Goal: Task Accomplishment & Management: Complete application form

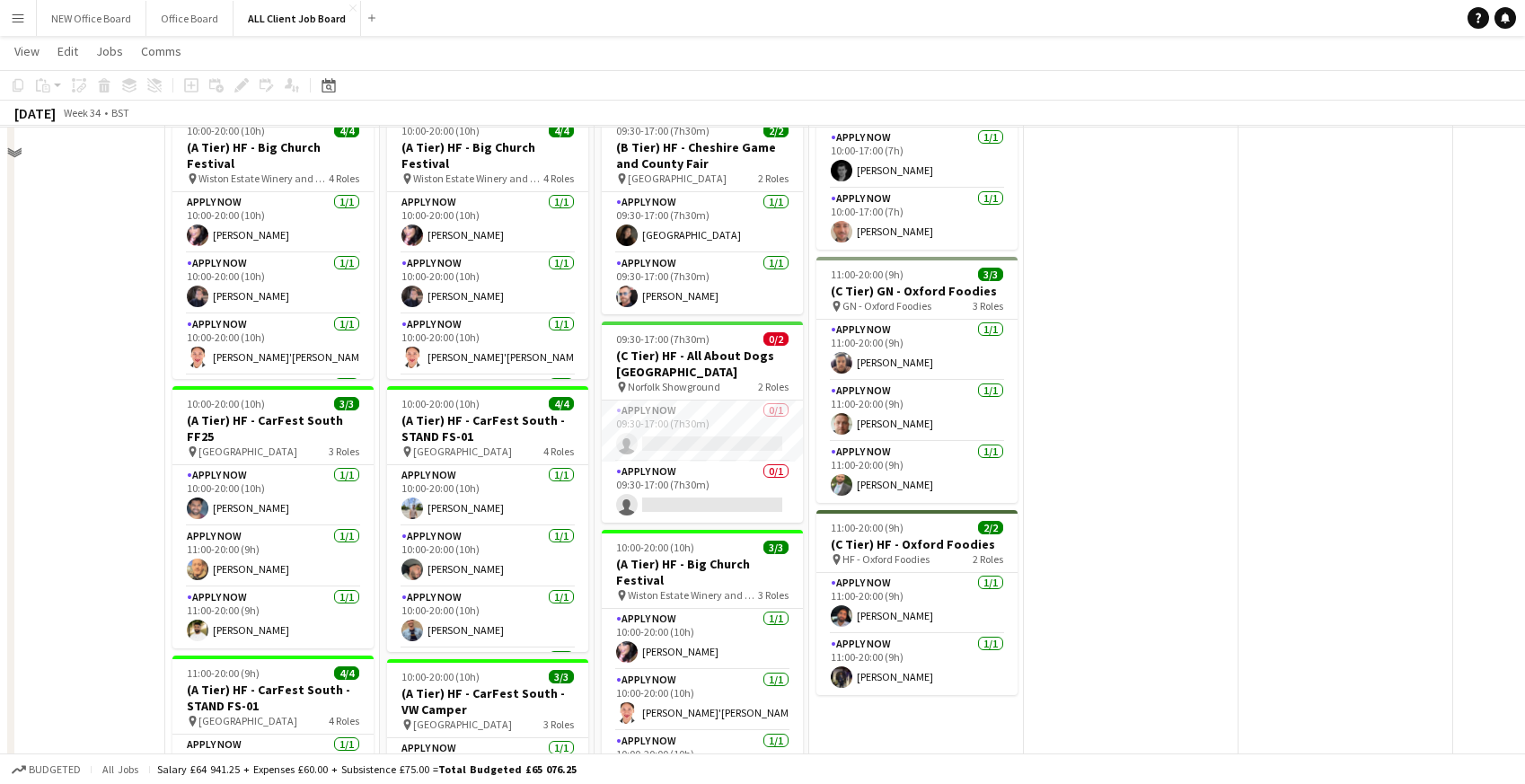
scroll to position [1751, 0]
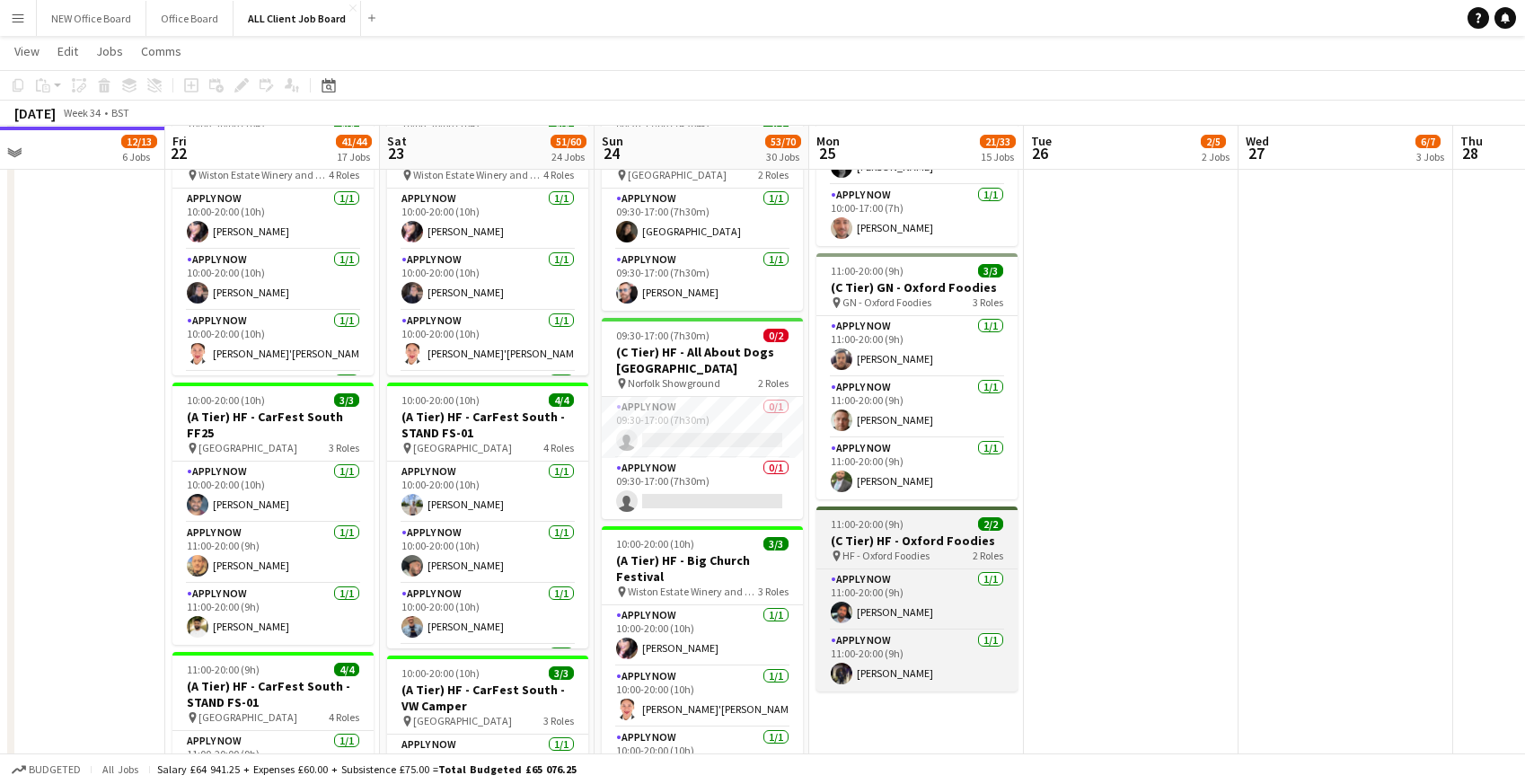
click at [878, 546] on h3 "(C Tier) HF - Oxford Foodies" at bounding box center [916, 539] width 201 height 16
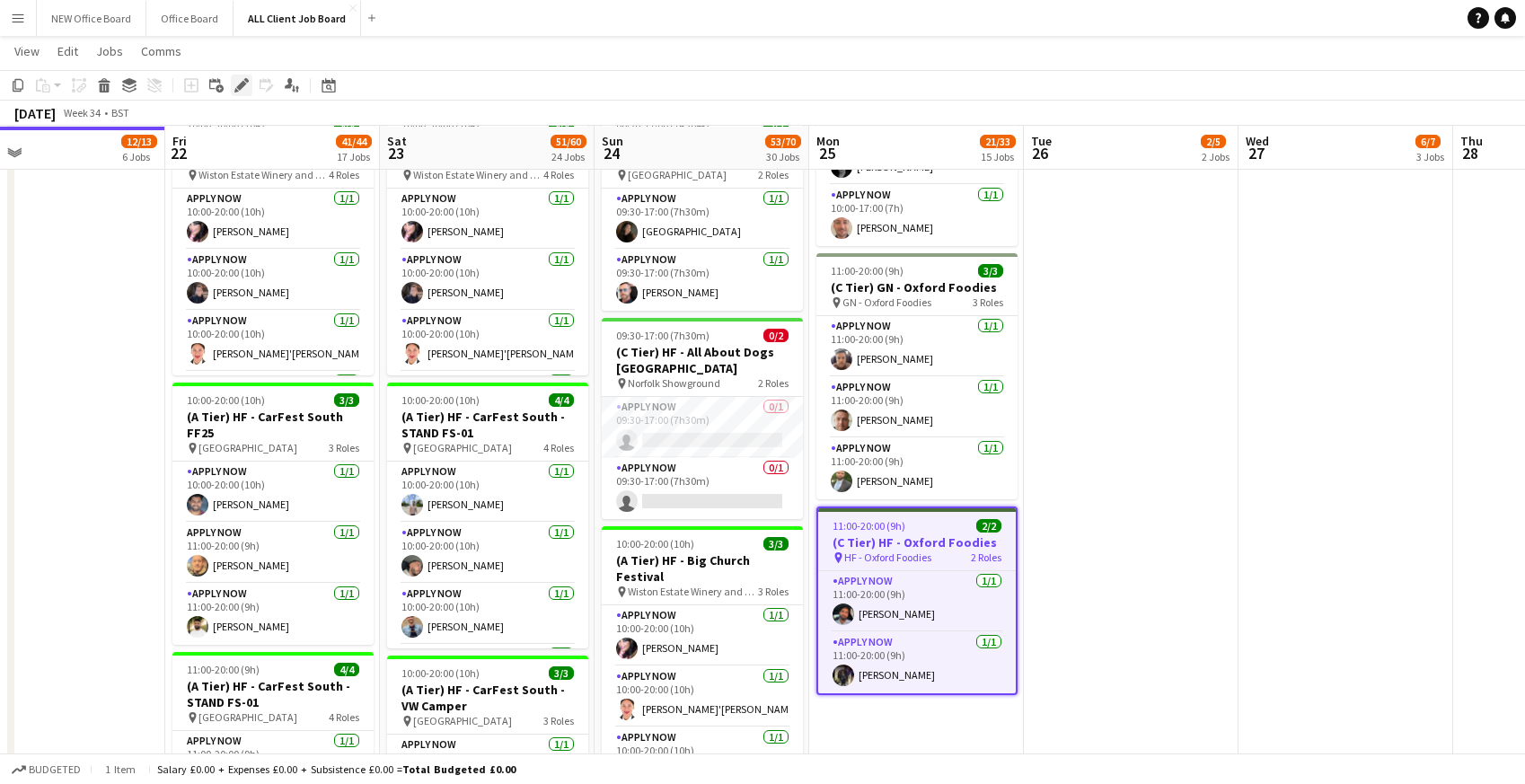
click at [245, 79] on icon at bounding box center [247, 80] width 5 height 5
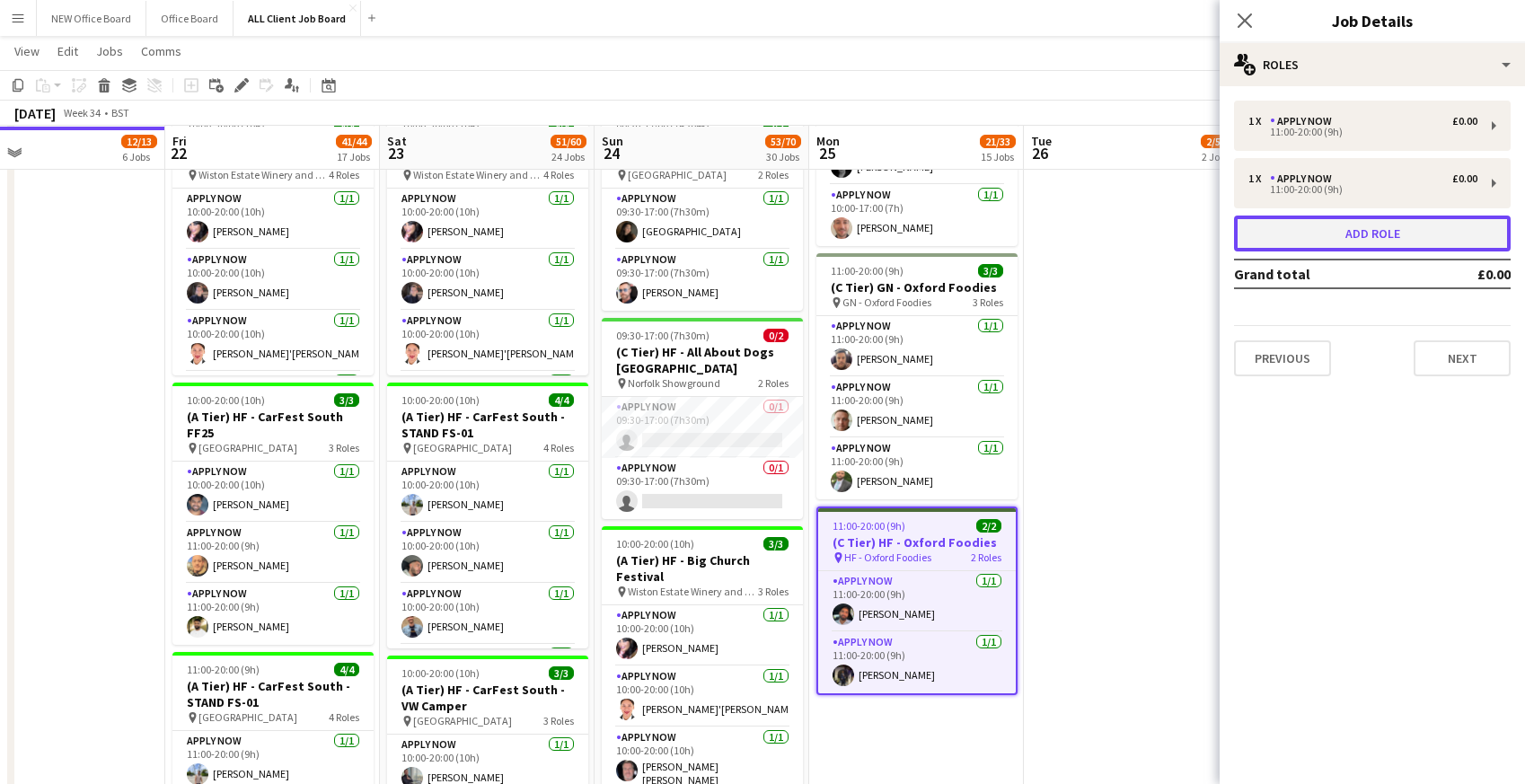
click at [1294, 225] on button "Add role" at bounding box center [1372, 233] width 277 height 36
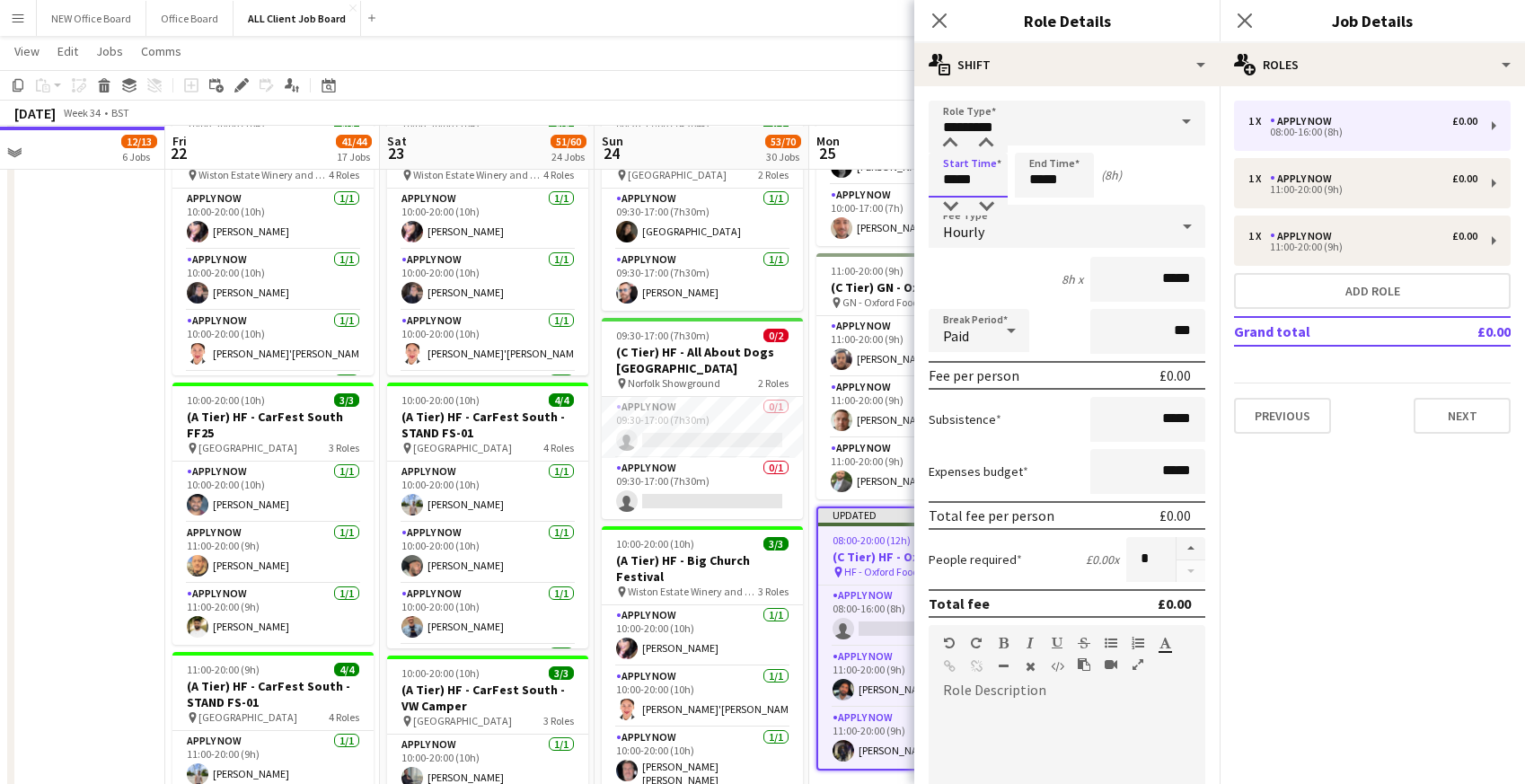
drag, startPoint x: 941, startPoint y: 181, endPoint x: 1007, endPoint y: 182, distance: 66.0
click at [1008, 184] on div "Start Time ***** End Time ***** (8h)" at bounding box center [1066, 174] width 277 height 45
type input "*****"
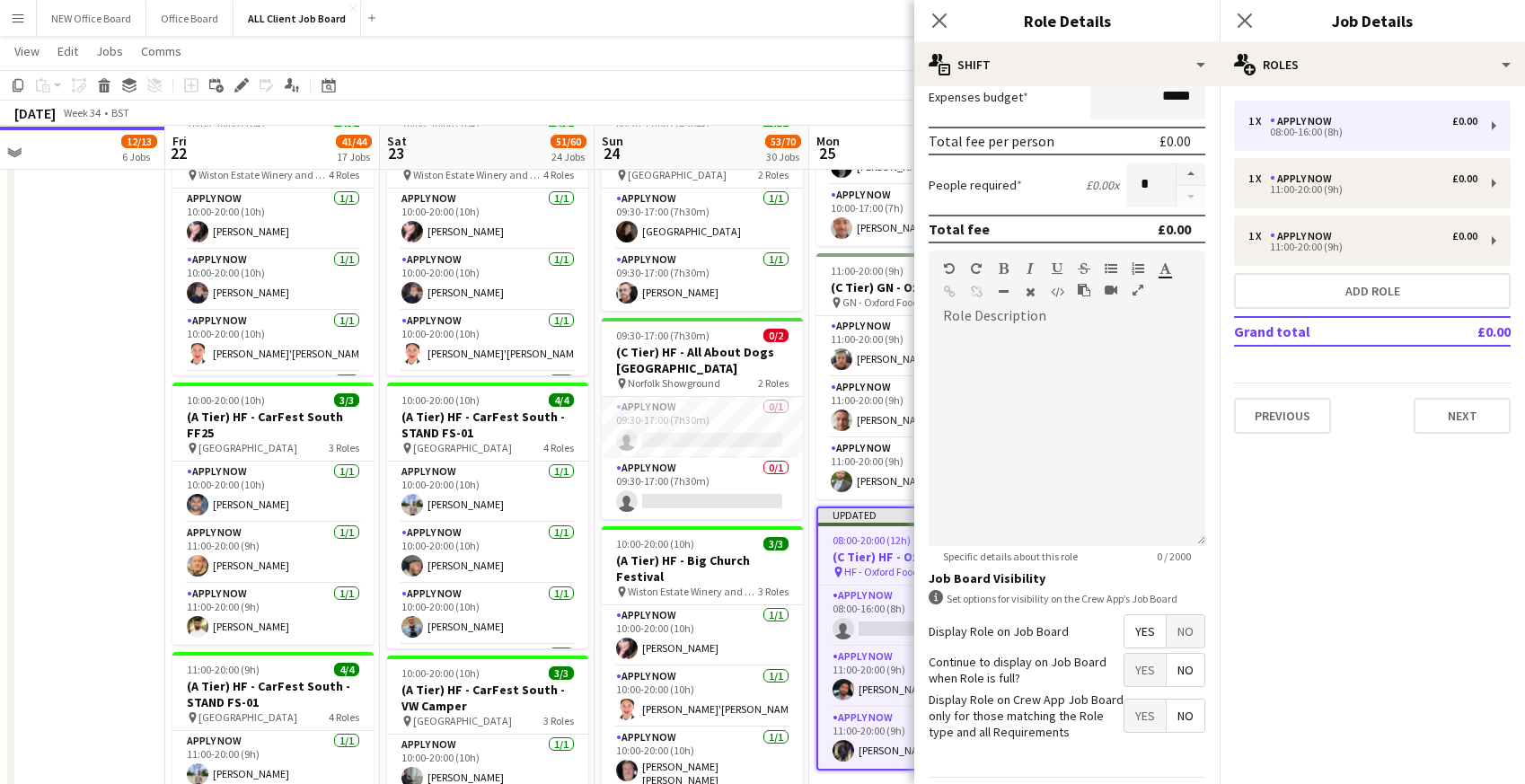
scroll to position [408, 0]
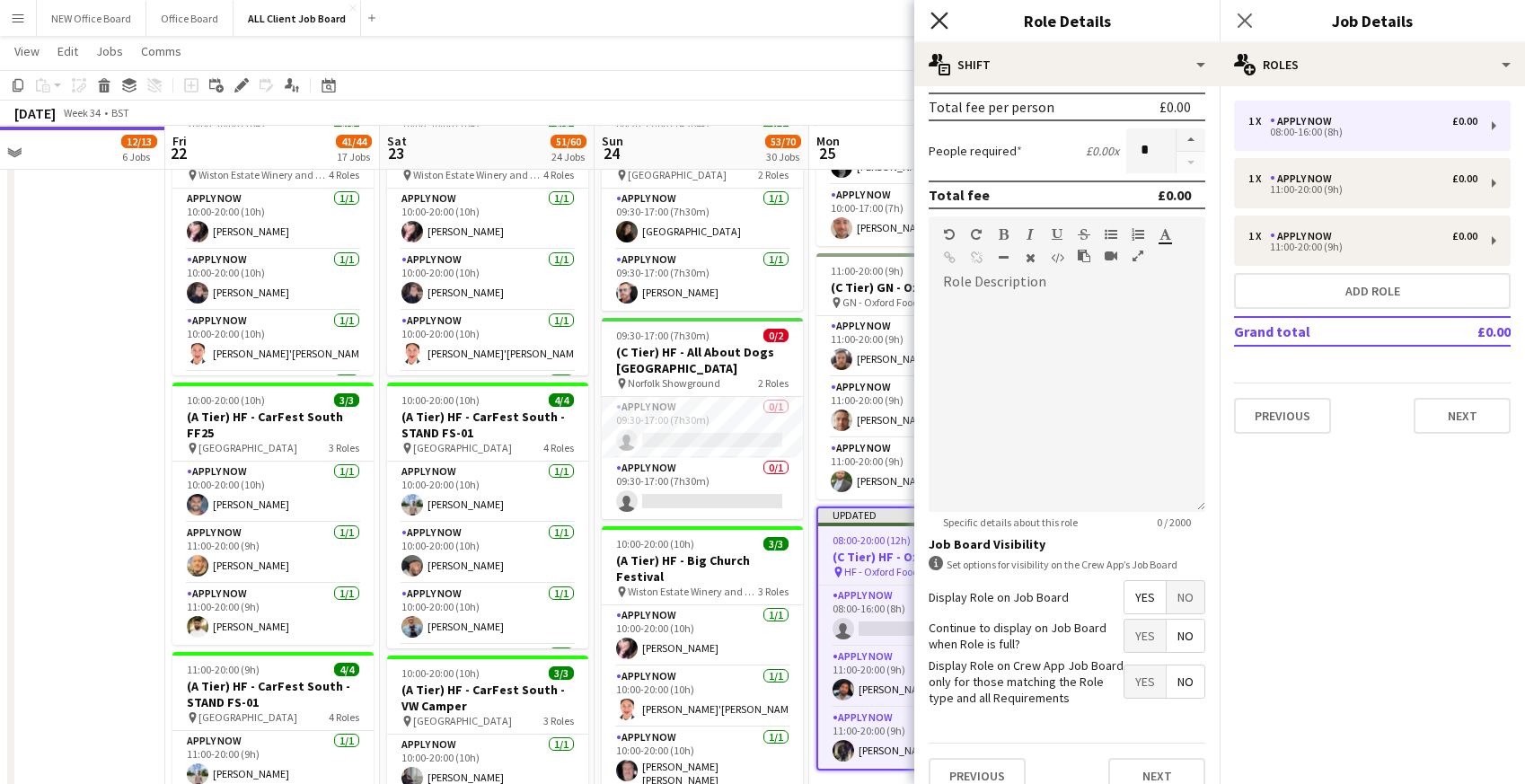
type input "*****"
click at [939, 24] on icon "Close pop-in" at bounding box center [939, 20] width 17 height 17
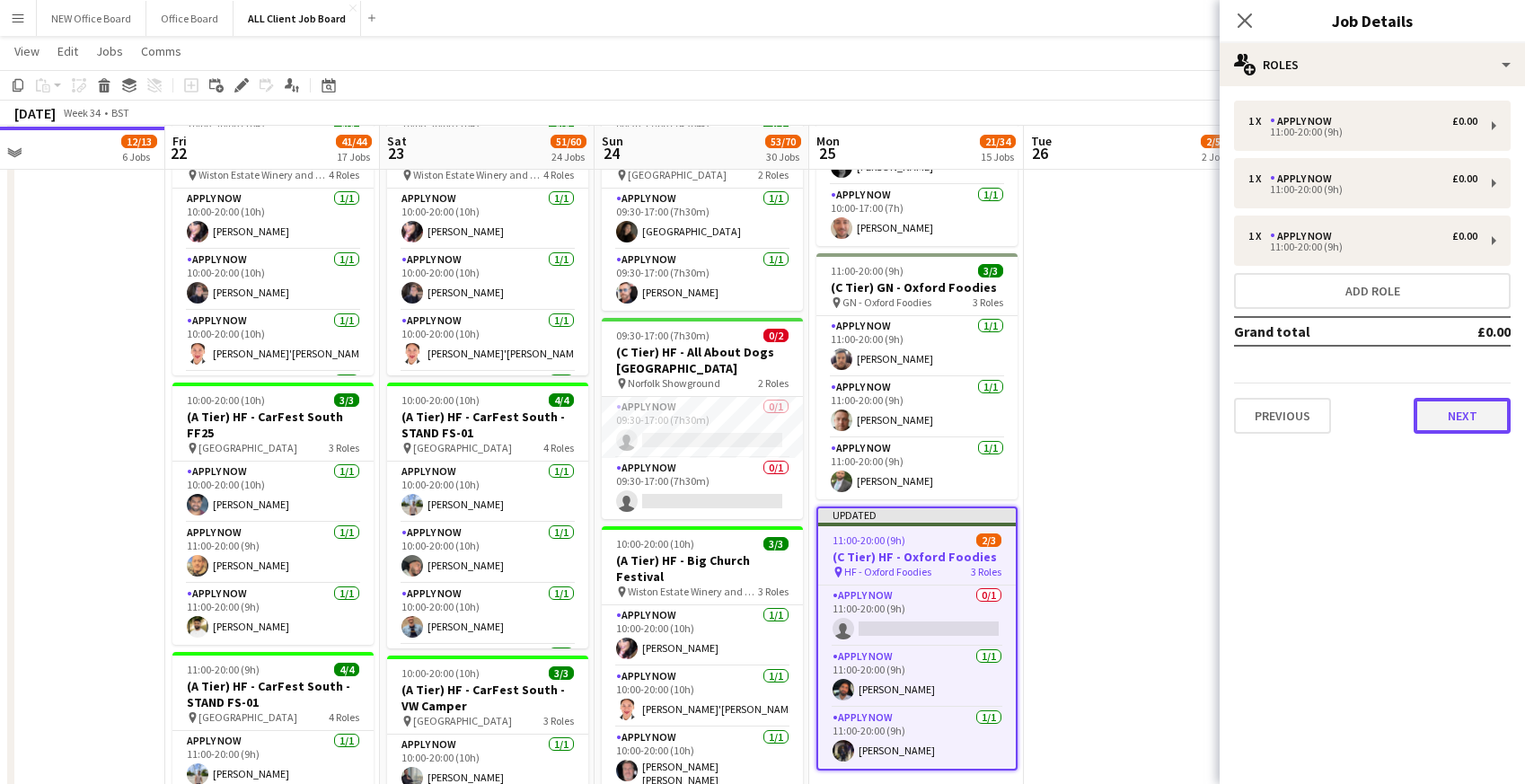
click at [1441, 421] on button "Next" at bounding box center [1462, 416] width 97 height 36
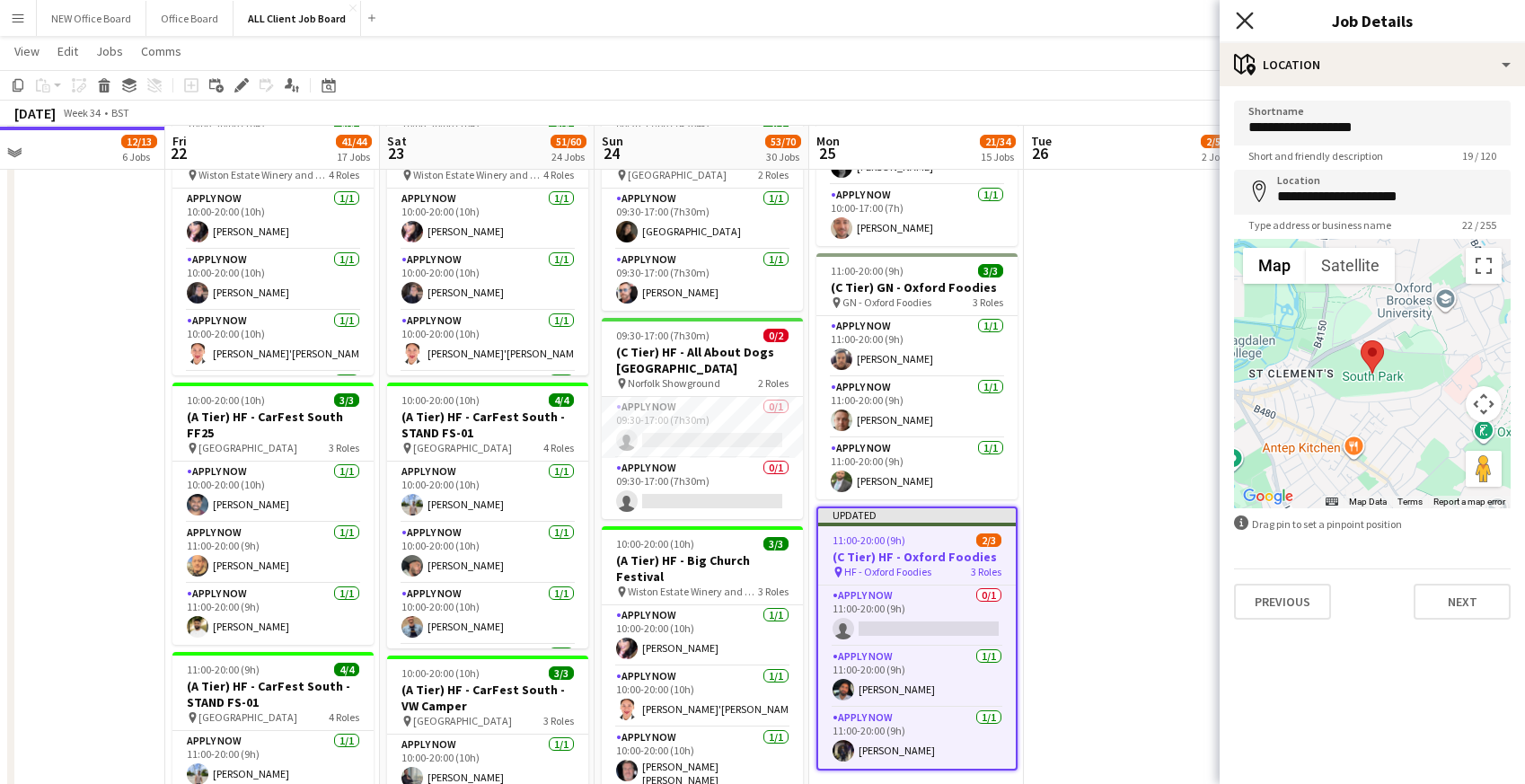
click at [1240, 22] on icon "Close pop-in" at bounding box center [1244, 20] width 17 height 17
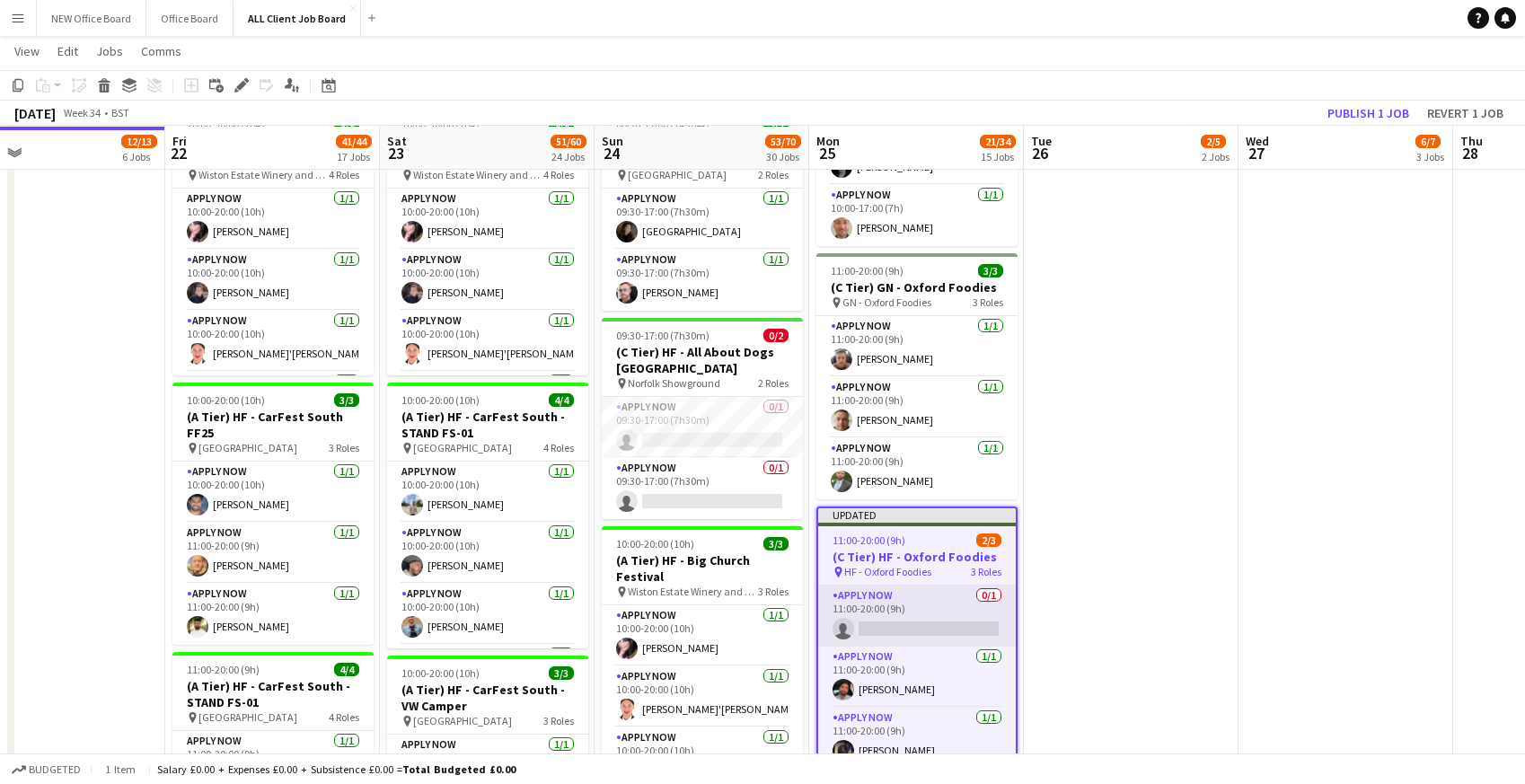
click at [894, 617] on app-card-role "APPLY NOW 0/1 11:00-20:00 (9h) single-neutral-actions" at bounding box center [917, 616] width 198 height 61
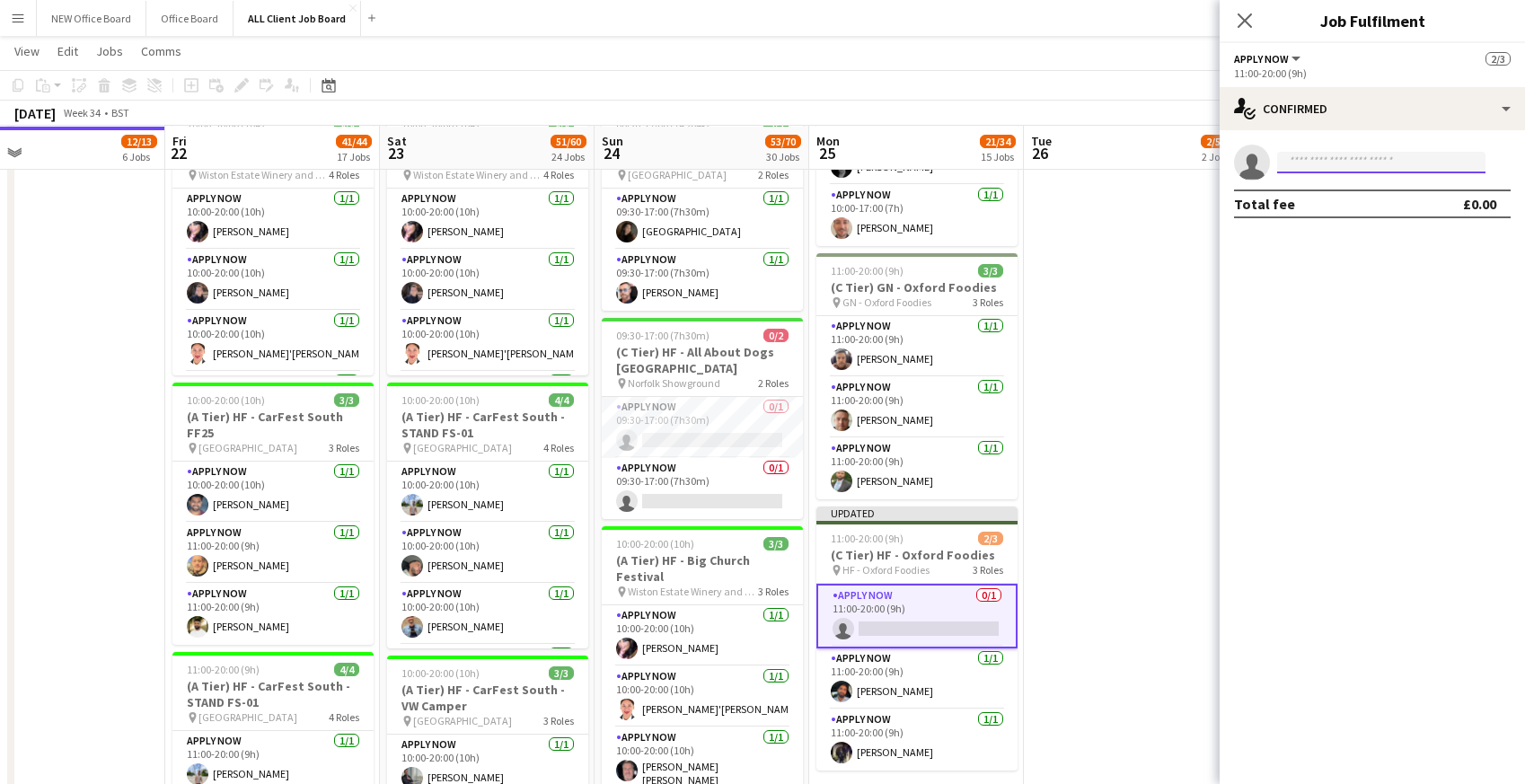
click at [1342, 162] on input at bounding box center [1380, 162] width 208 height 22
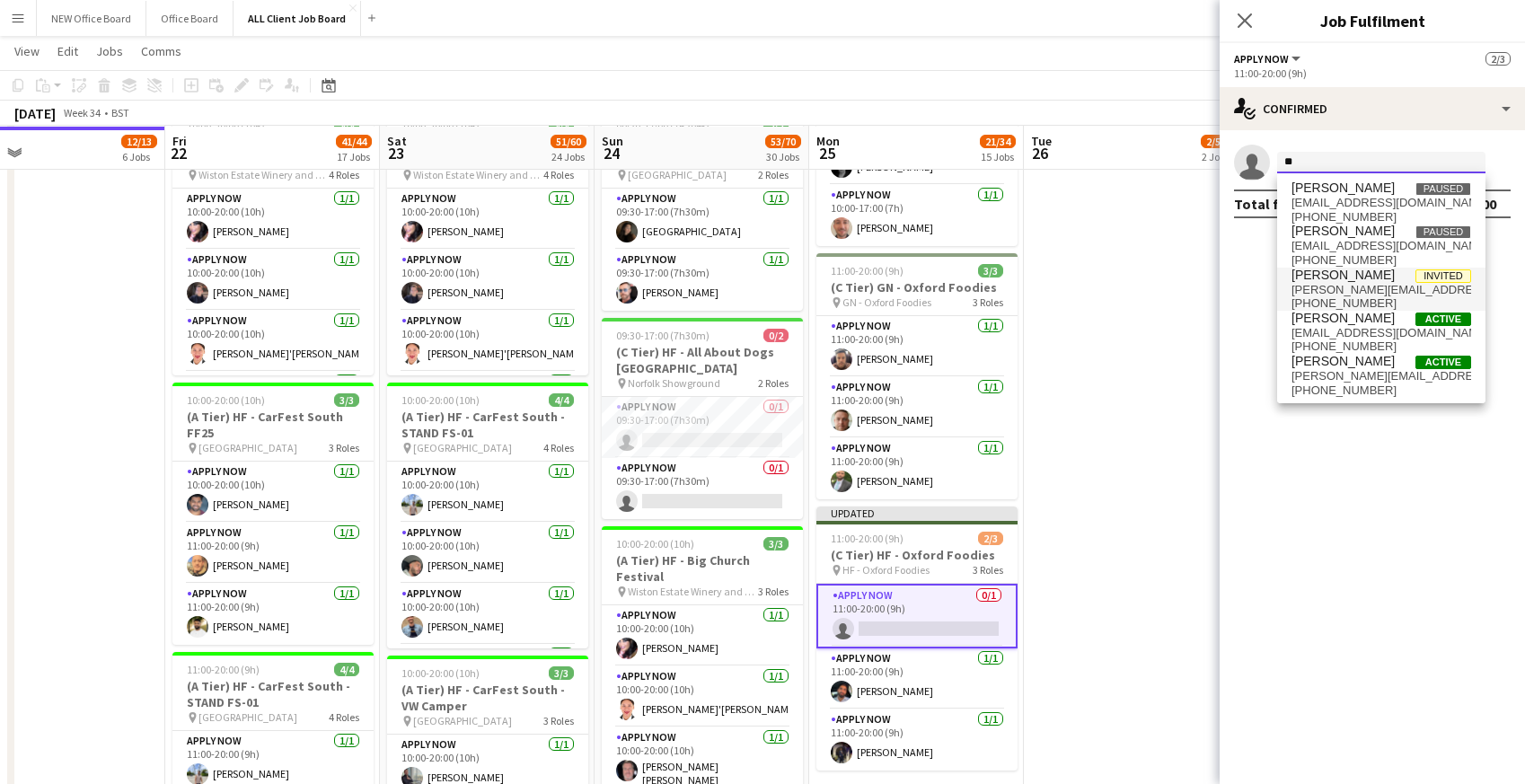
type input "*"
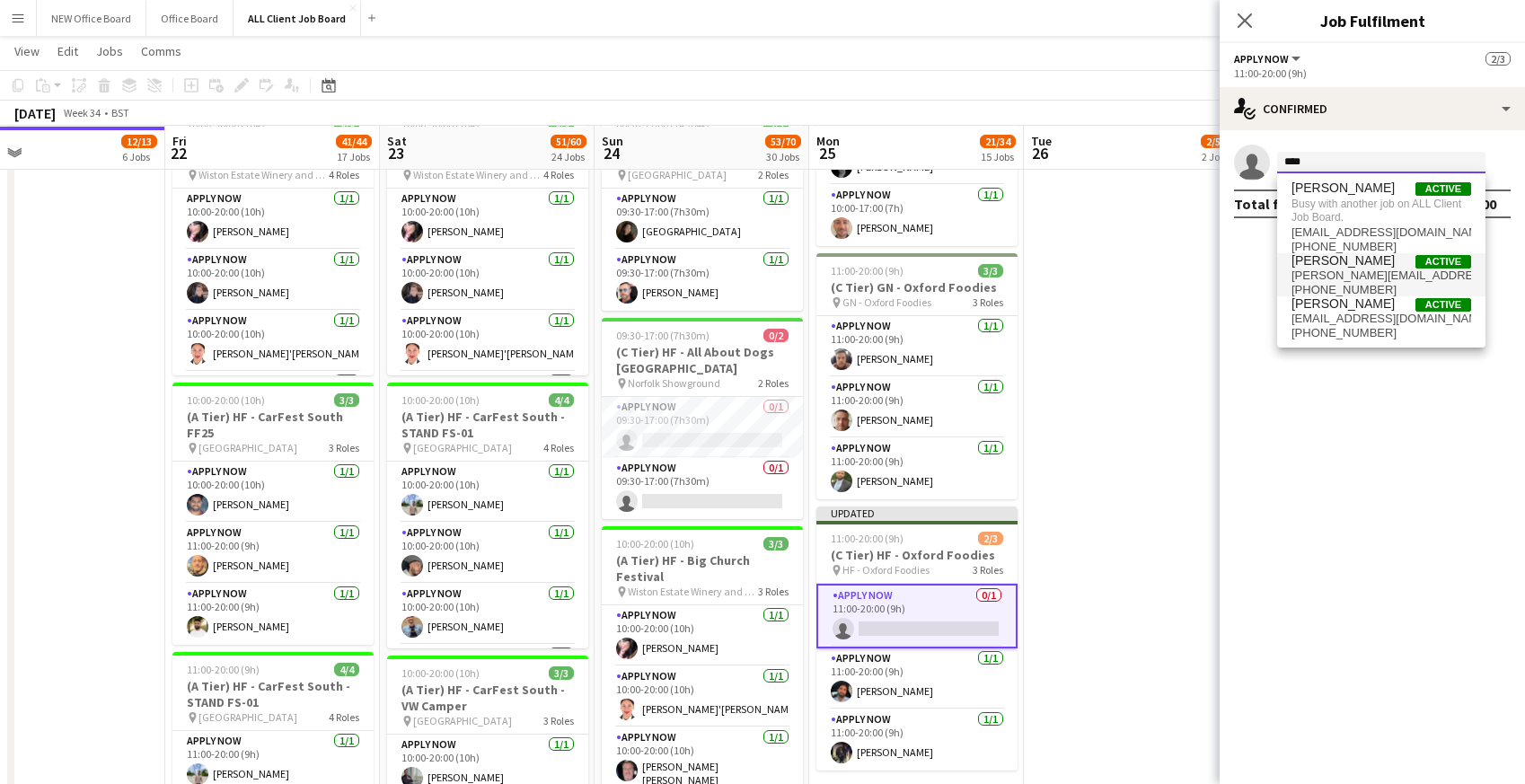
type input "****"
click at [1317, 265] on span "[PERSON_NAME]" at bounding box center [1342, 261] width 103 height 15
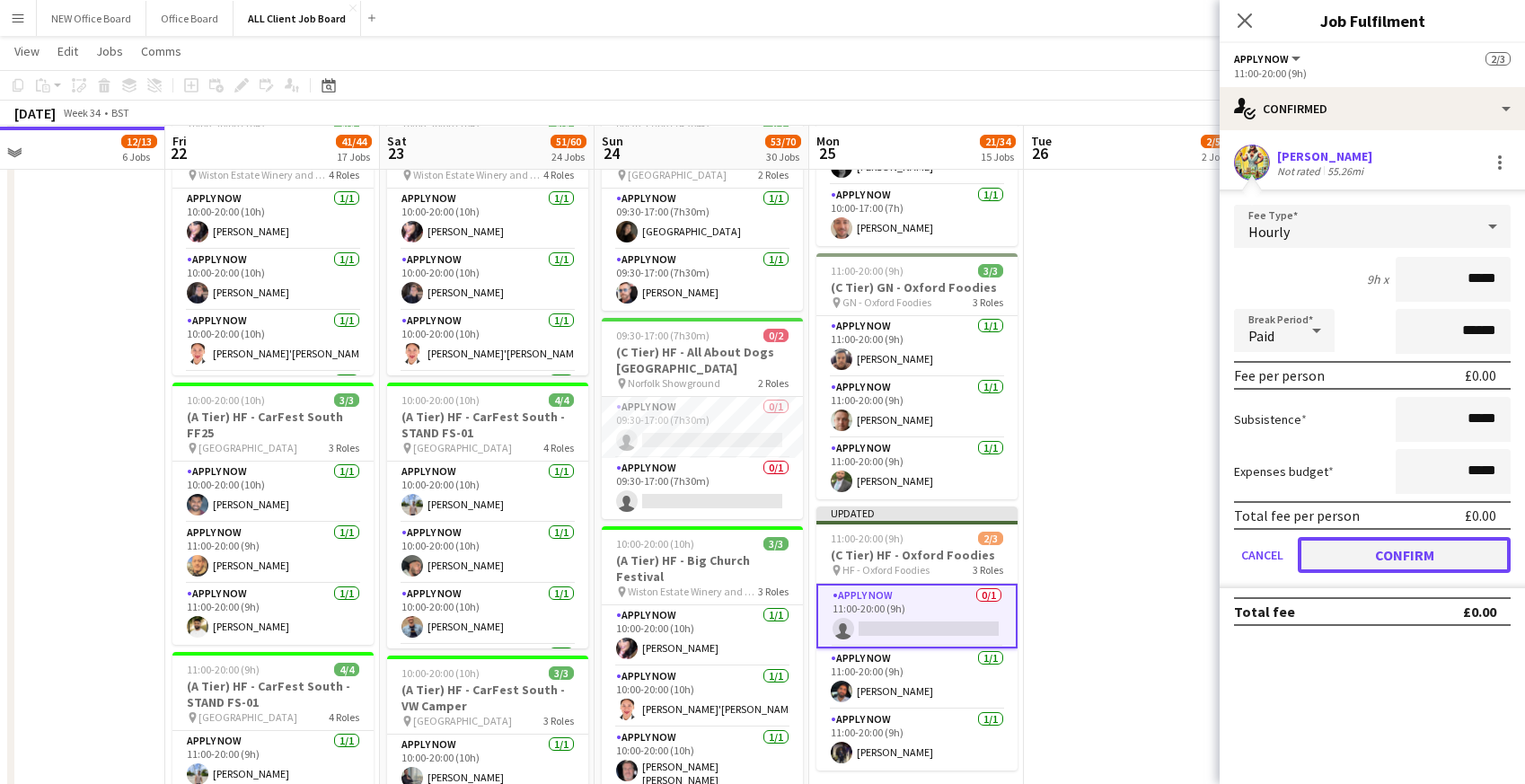
click at [1338, 548] on button "Confirm" at bounding box center [1404, 555] width 213 height 36
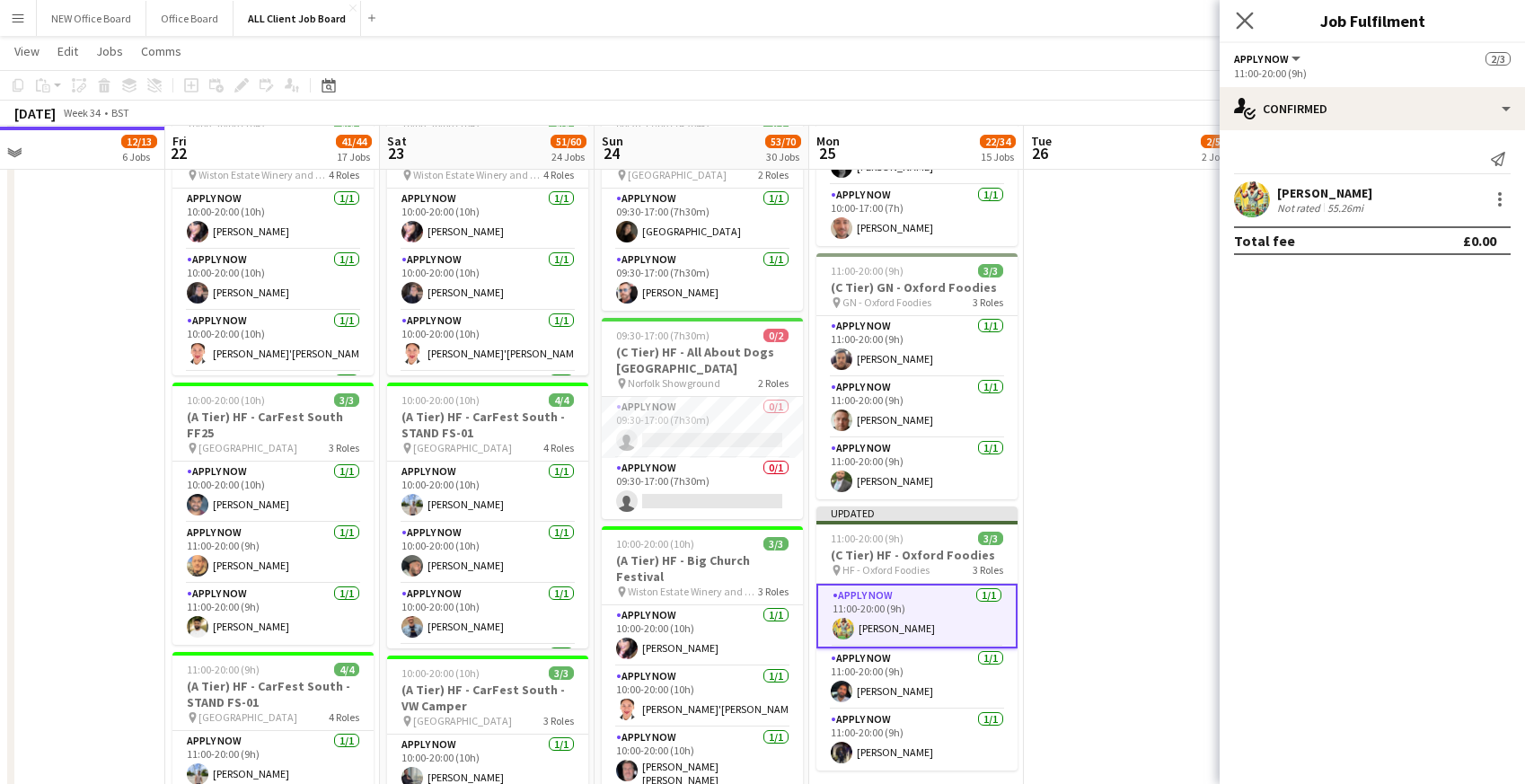
click at [1253, 16] on icon "Close pop-in" at bounding box center [1244, 20] width 17 height 17
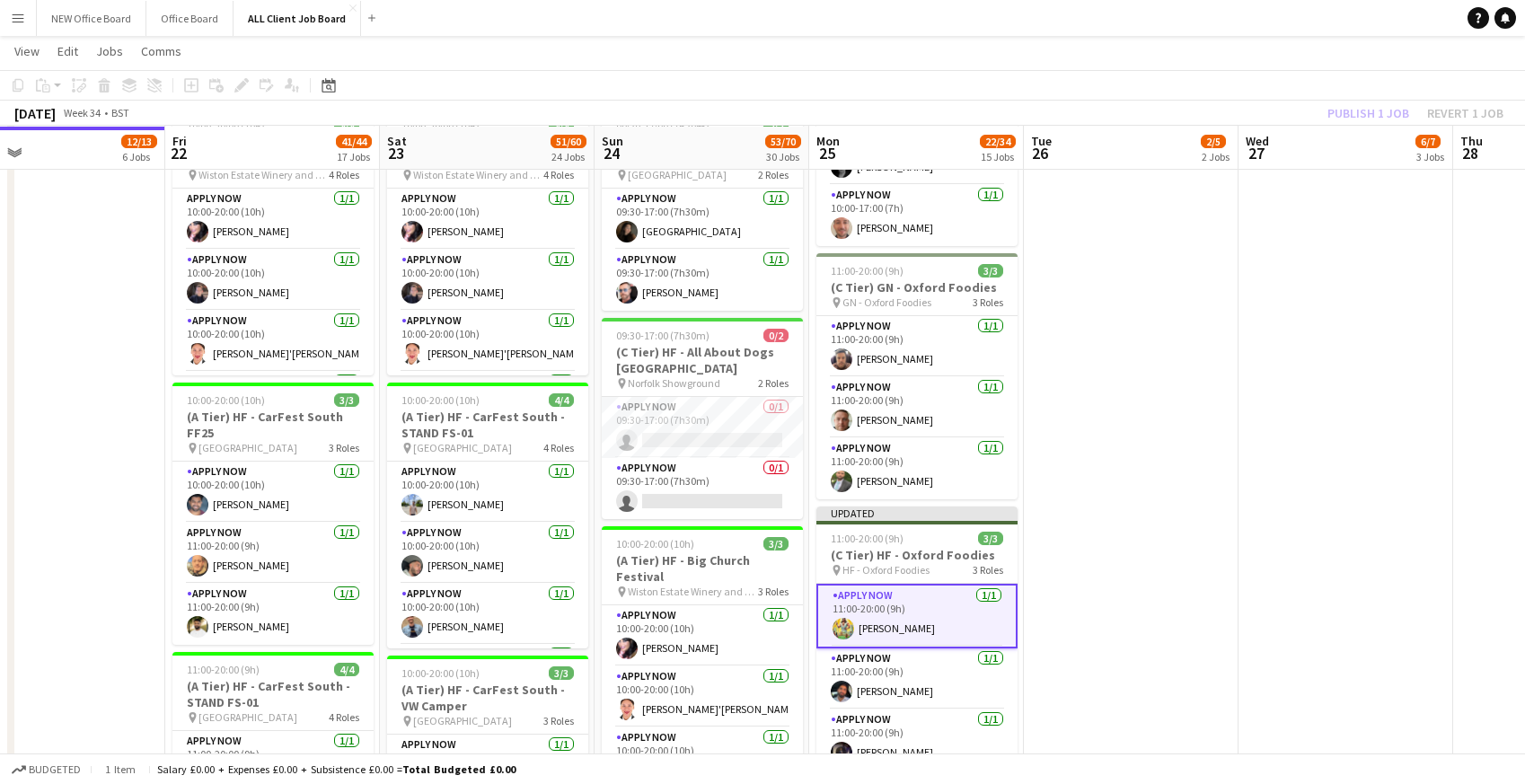
click at [1247, 24] on app-navbar "Menu Boards Boards Boards All jobs Status Workforce Workforce My Workforce Recr…" at bounding box center [762, 18] width 1525 height 36
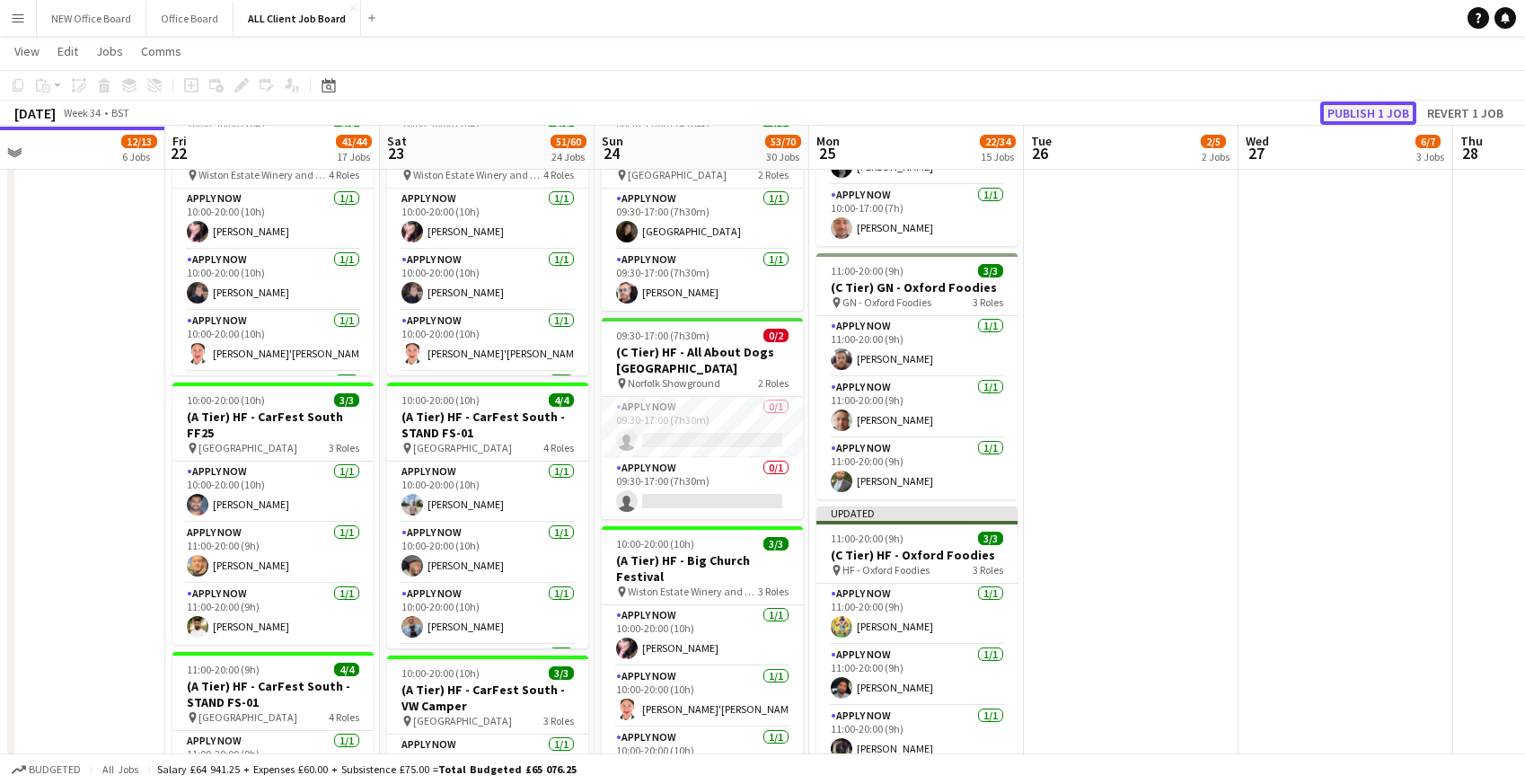
click at [1339, 118] on button "Publish 1 job" at bounding box center [1368, 113] width 96 height 24
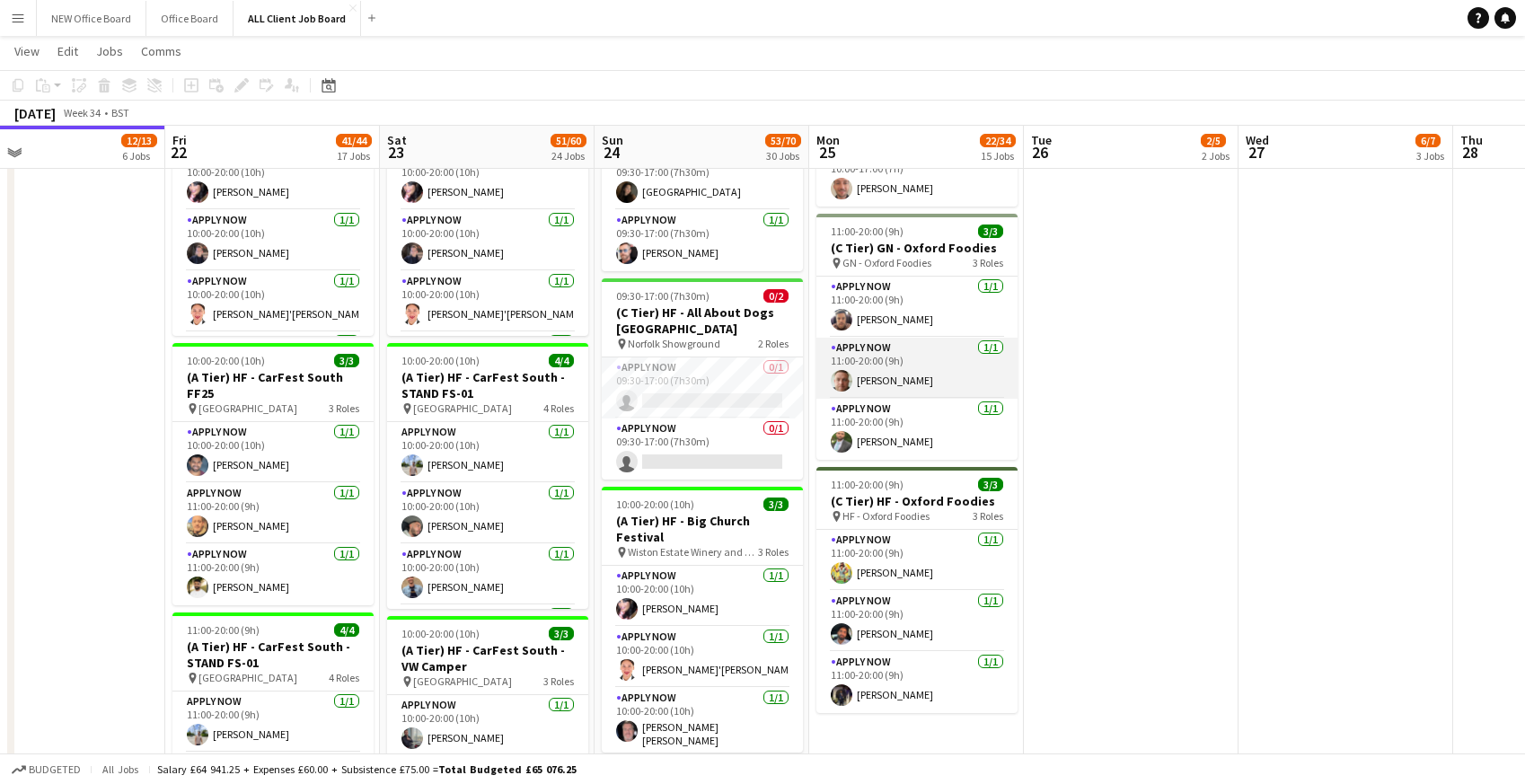
scroll to position [1789, 0]
